Goal: Check status: Check status

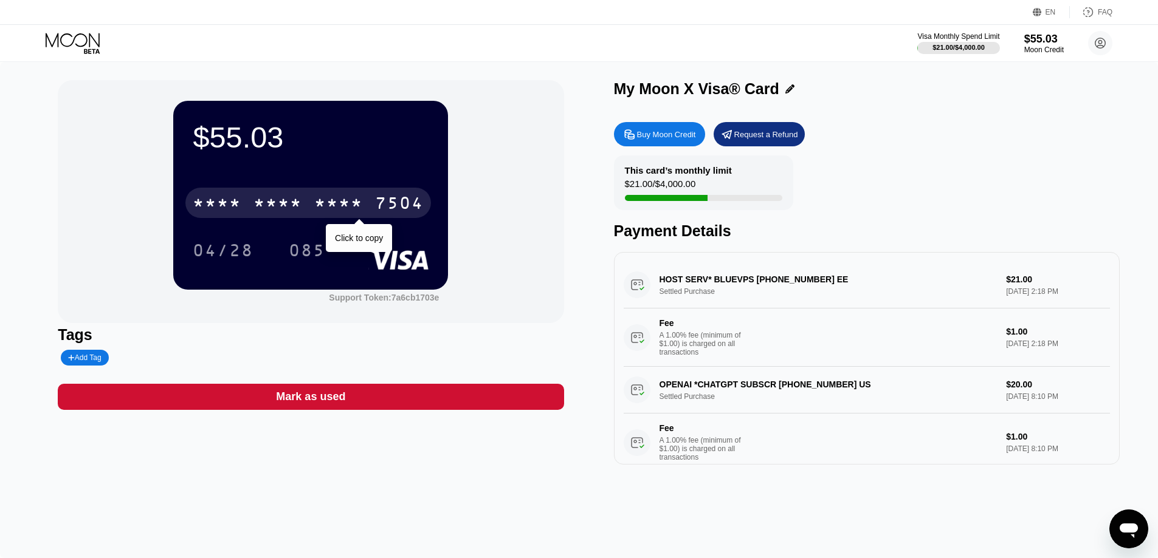
click at [320, 200] on div "* * * *" at bounding box center [338, 204] width 49 height 19
click at [261, 209] on div "6500" at bounding box center [277, 204] width 49 height 19
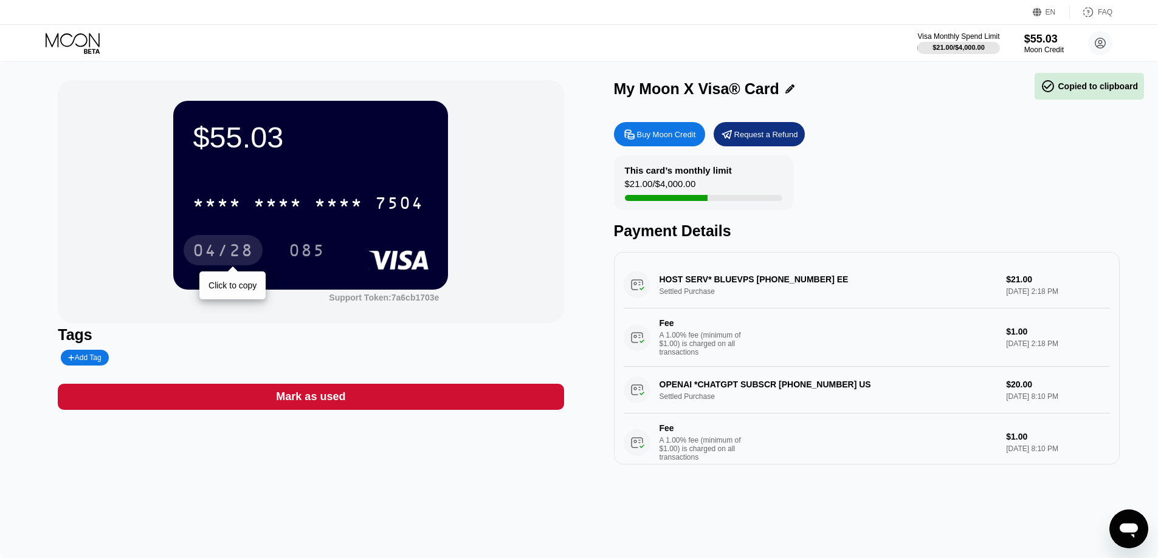
drag, startPoint x: 211, startPoint y: 256, endPoint x: 219, endPoint y: 258, distance: 7.5
click at [213, 256] on div "04/28" at bounding box center [223, 251] width 61 height 19
click at [288, 254] on div "085" at bounding box center [307, 250] width 55 height 30
